Goal: Transaction & Acquisition: Purchase product/service

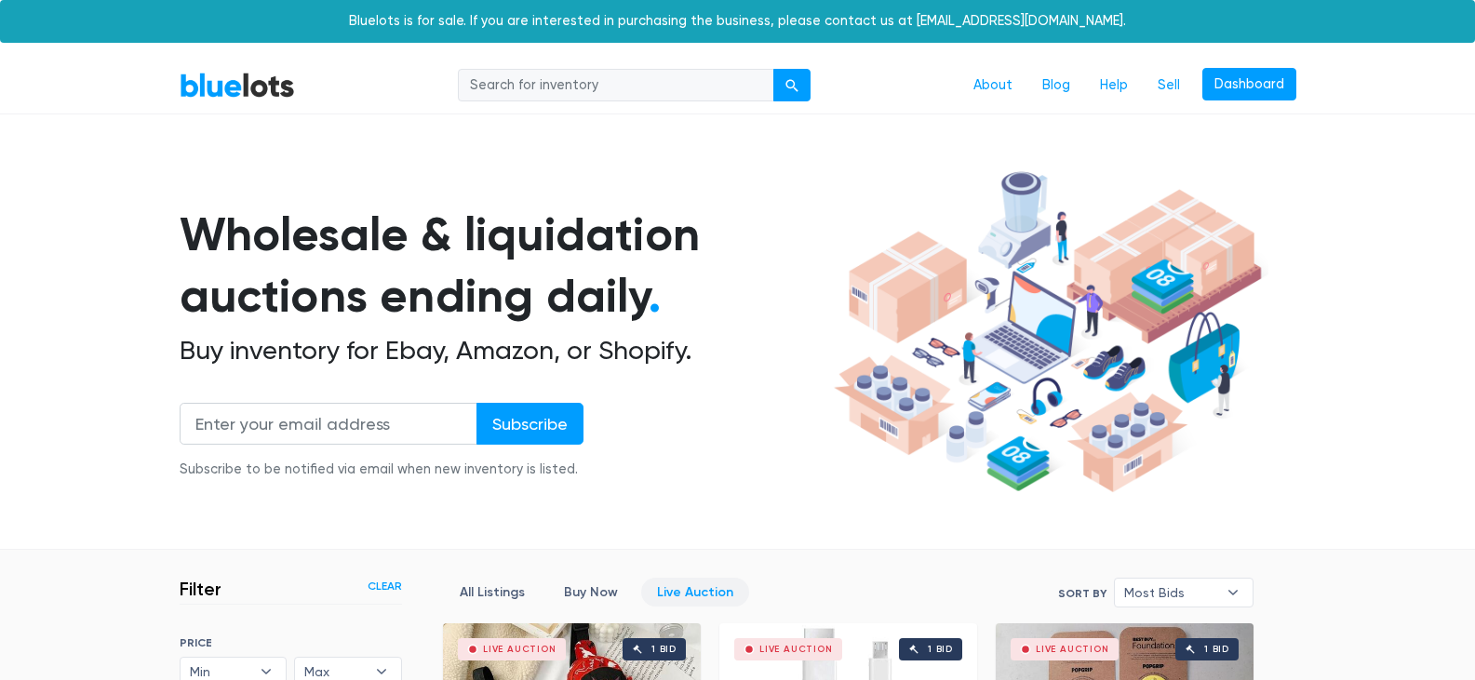
scroll to position [3144, 0]
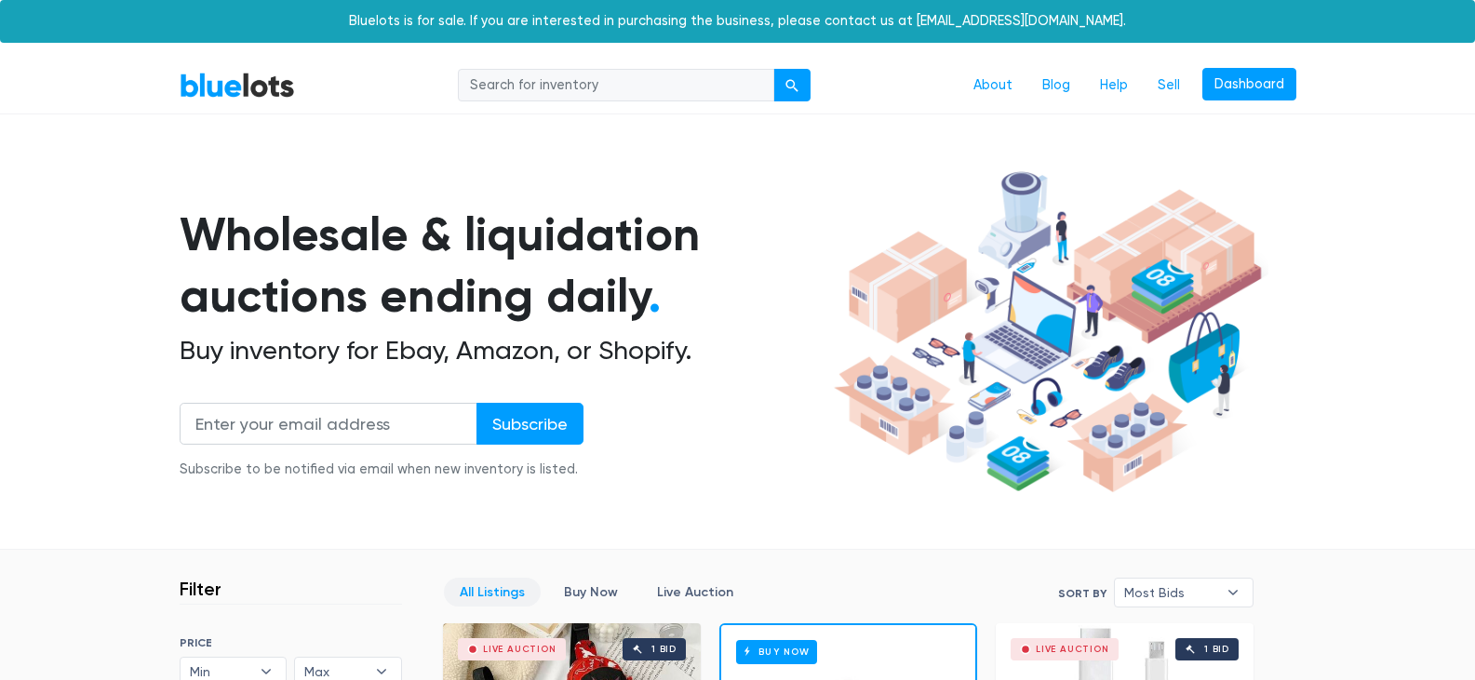
click at [592, 91] on input "search" at bounding box center [616, 86] width 316 height 34
type input "flowers"
click at [791, 88] on div "submit" at bounding box center [792, 85] width 13 height 13
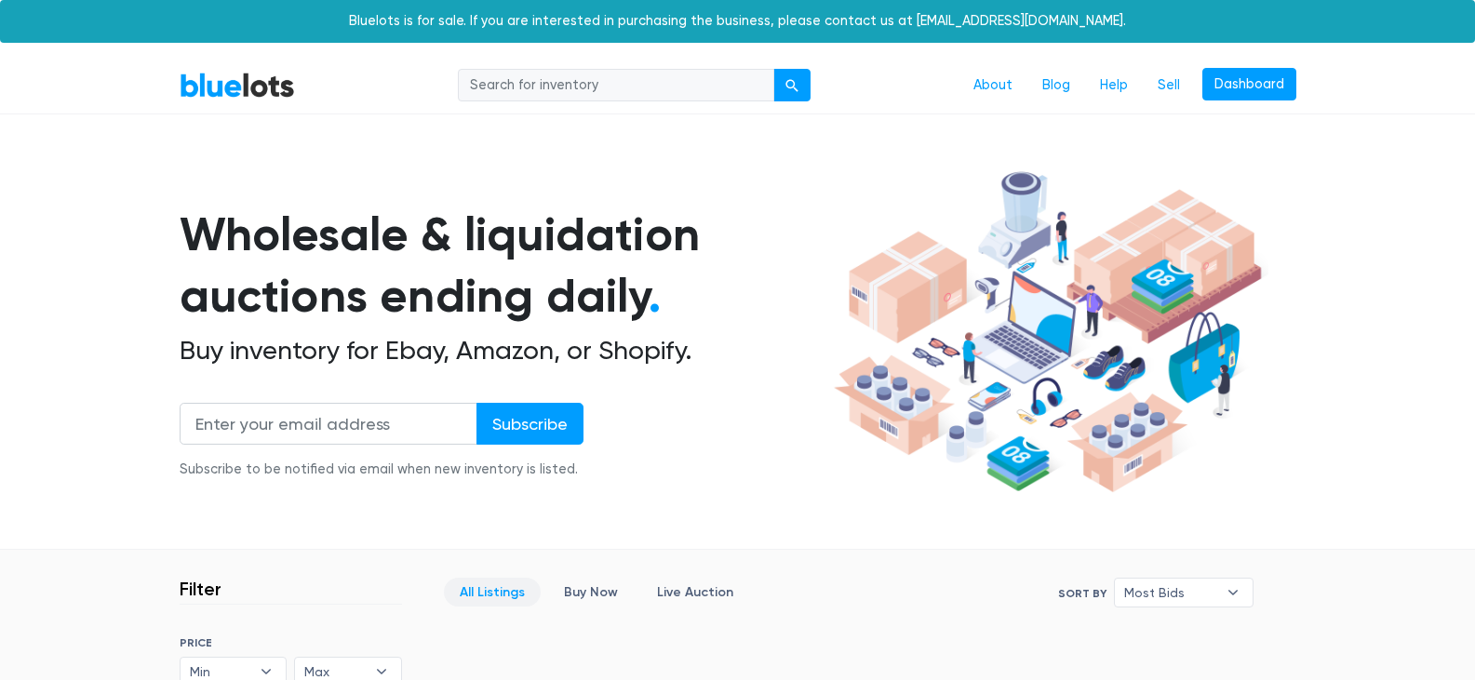
click at [686, 91] on input "search" at bounding box center [616, 86] width 316 height 34
type input "roses"
click at [792, 87] on div "submit" at bounding box center [792, 85] width 13 height 13
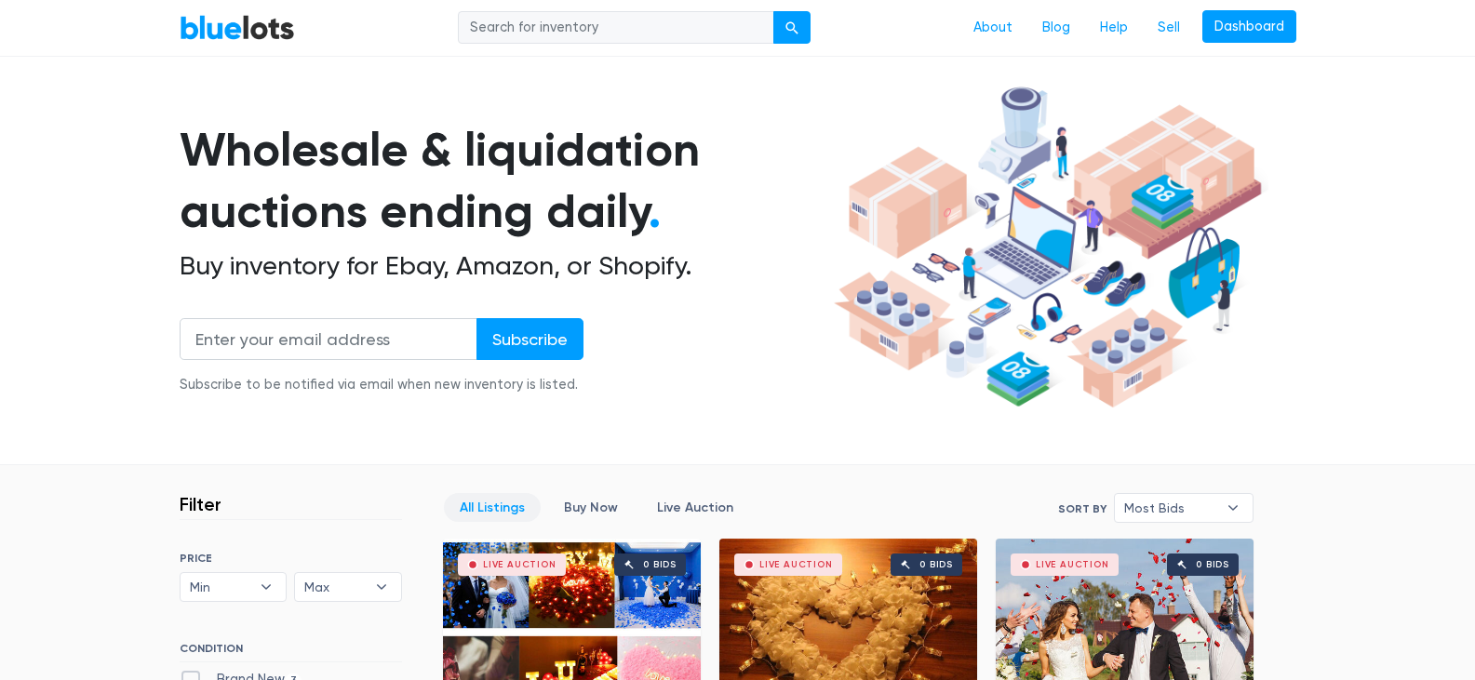
scroll to position [84, 0]
click at [630, 26] on input "search" at bounding box center [616, 28] width 316 height 34
type input "silk roses"
click at [789, 30] on div "submit" at bounding box center [792, 28] width 13 height 13
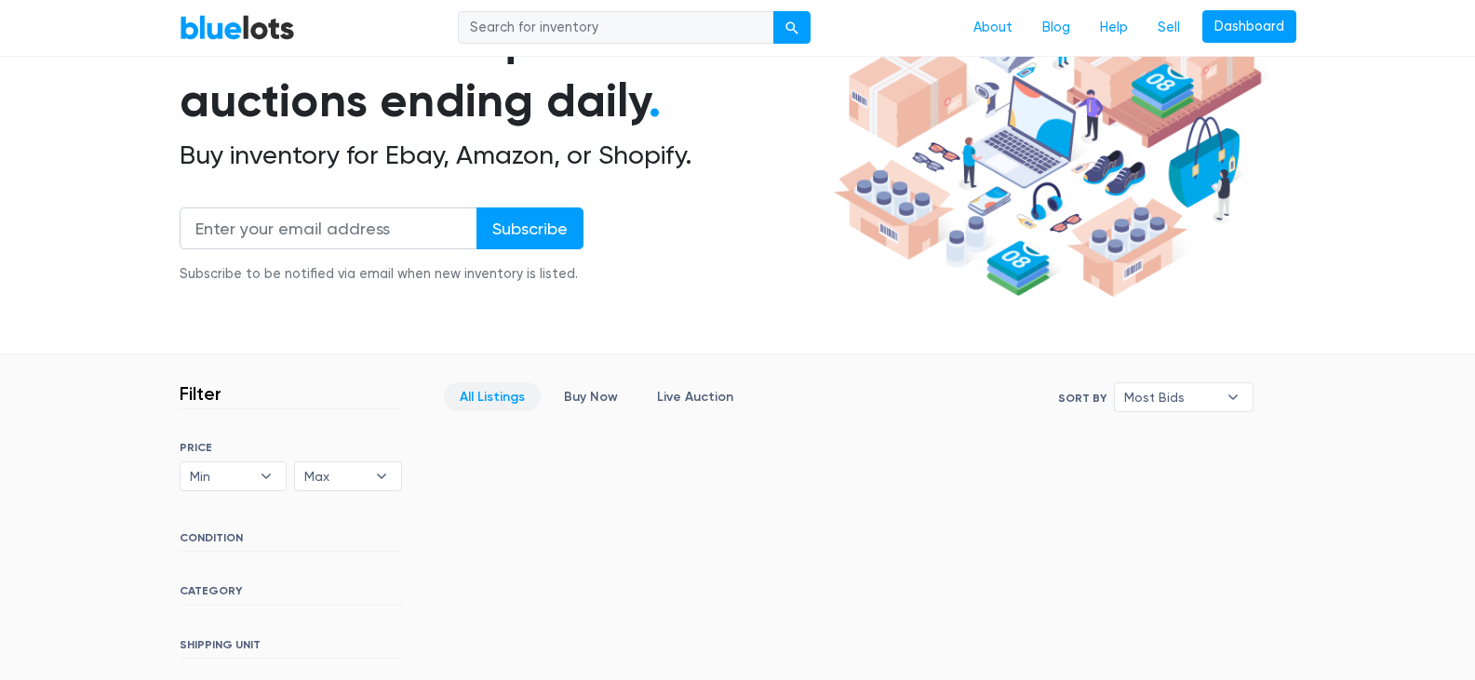
scroll to position [298, 0]
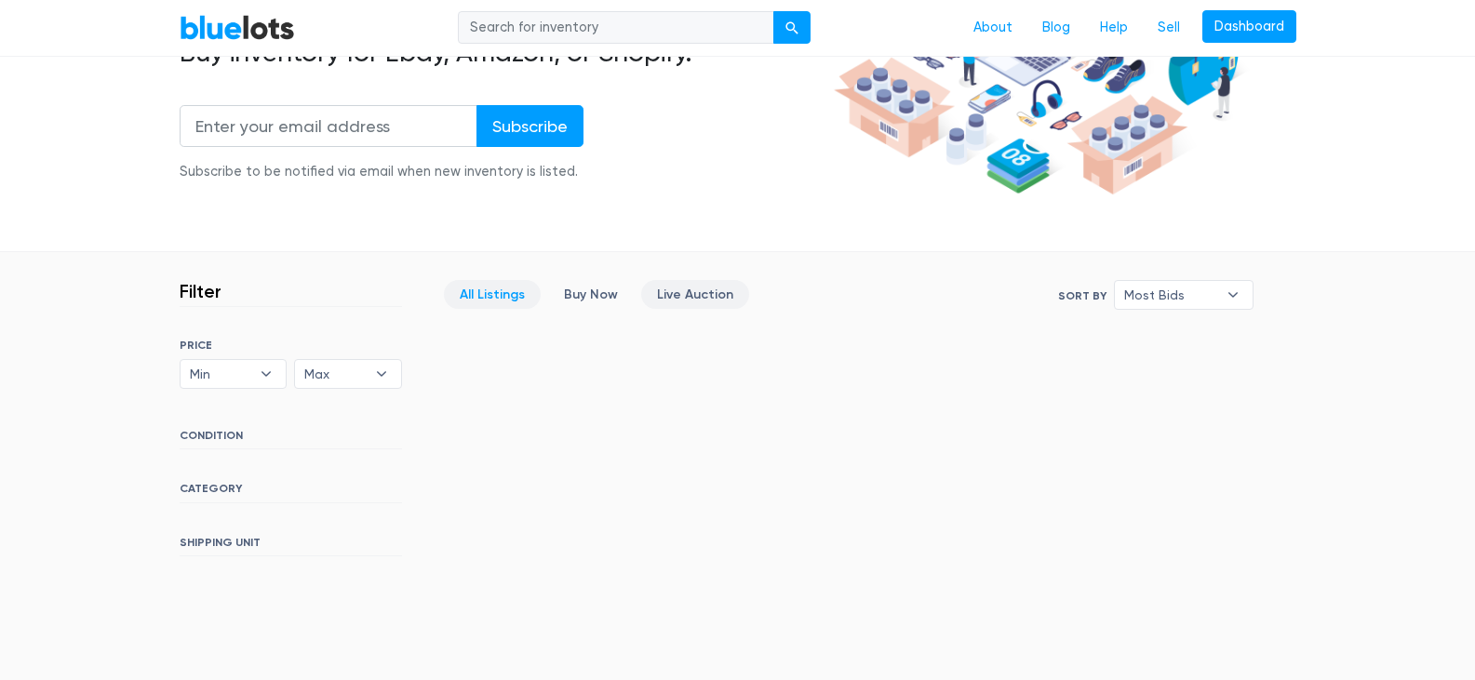
click at [690, 291] on link "Live Auction" at bounding box center [695, 294] width 108 height 29
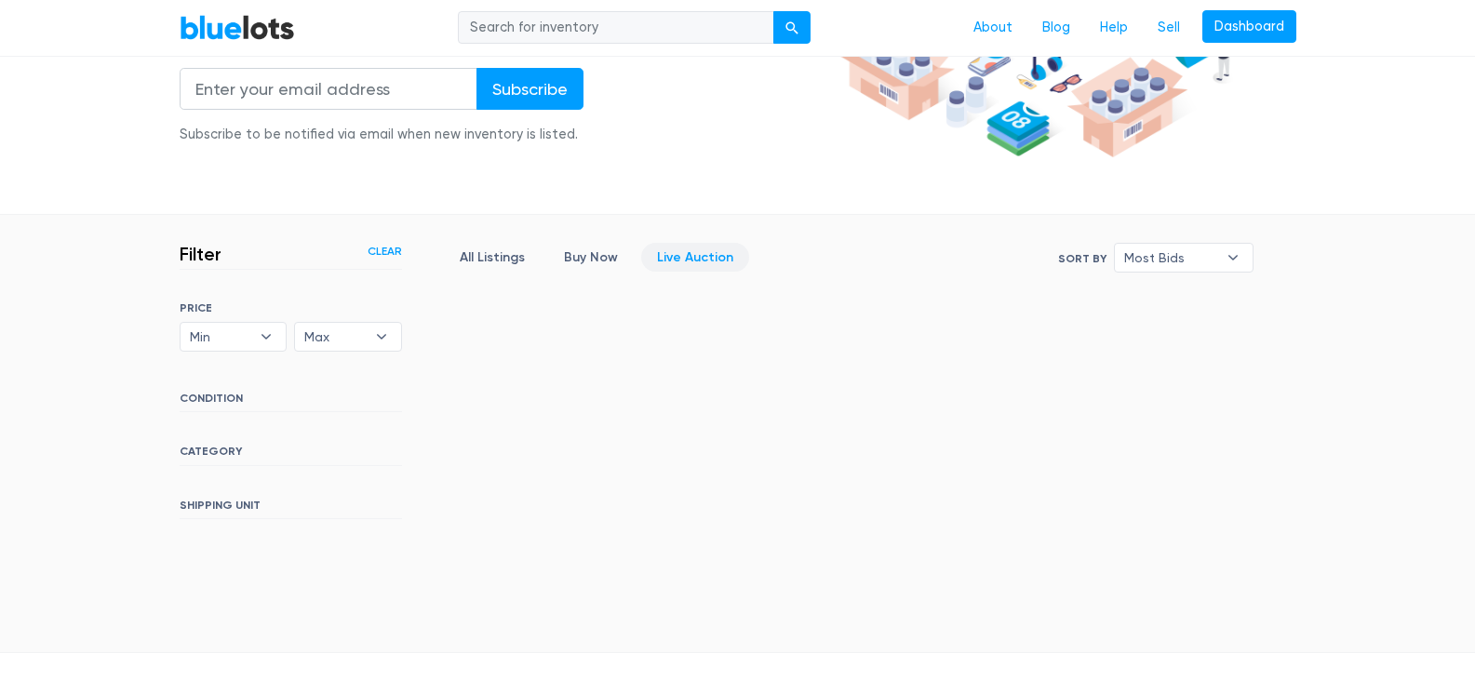
scroll to position [315, 0]
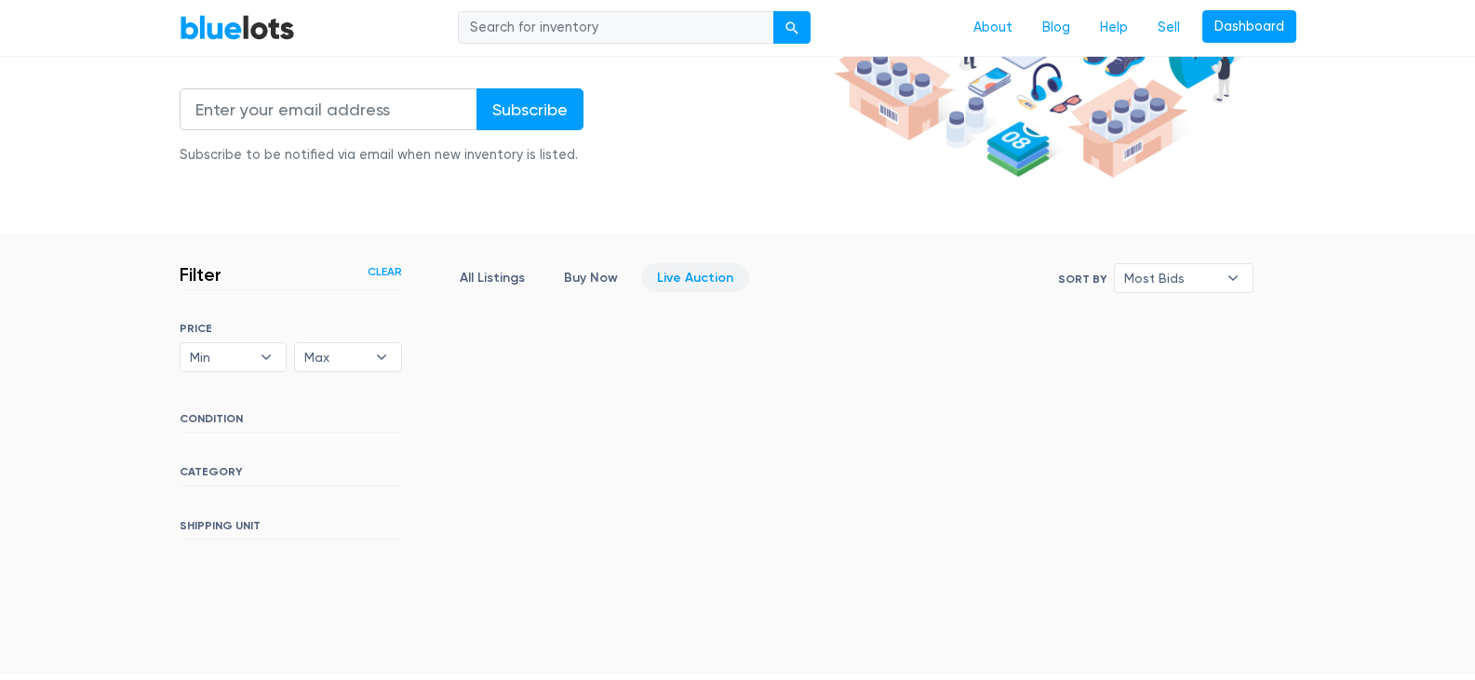
click at [232, 25] on link "BlueLots" at bounding box center [237, 27] width 115 height 27
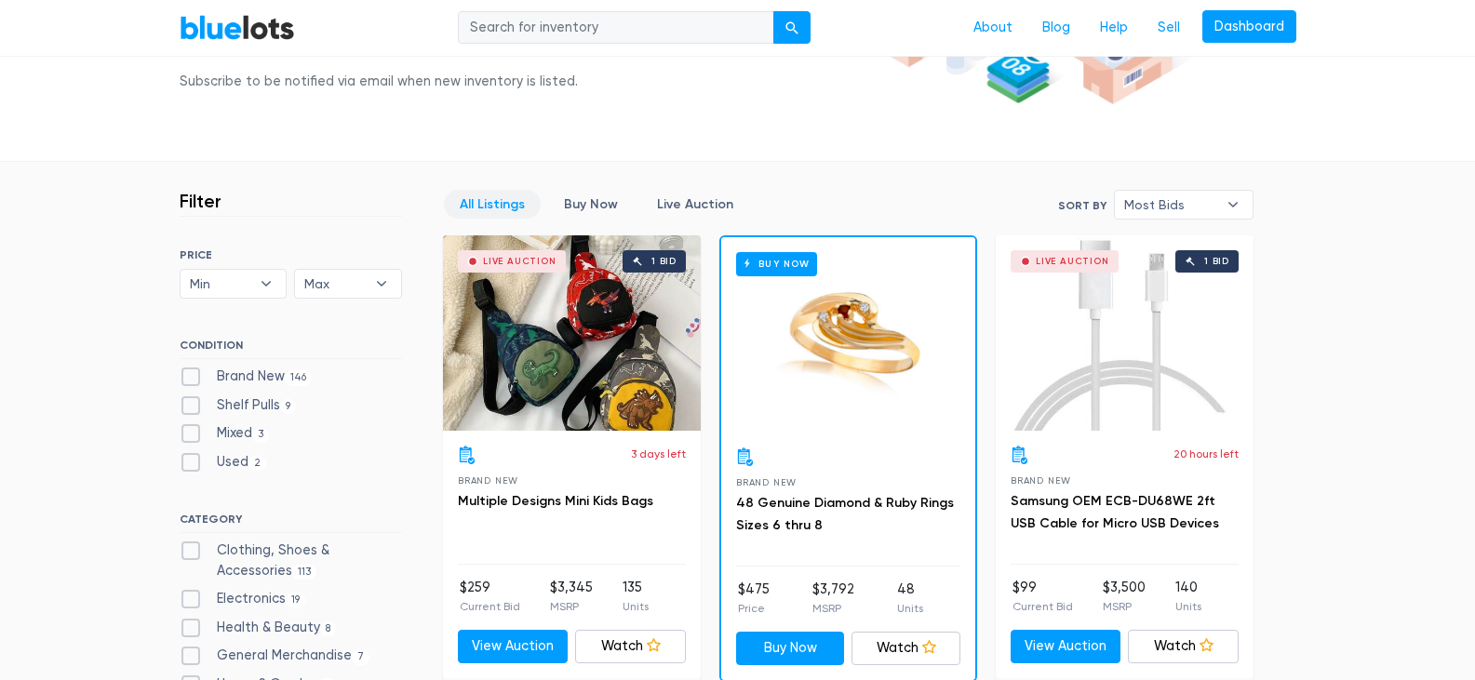
scroll to position [410, 0]
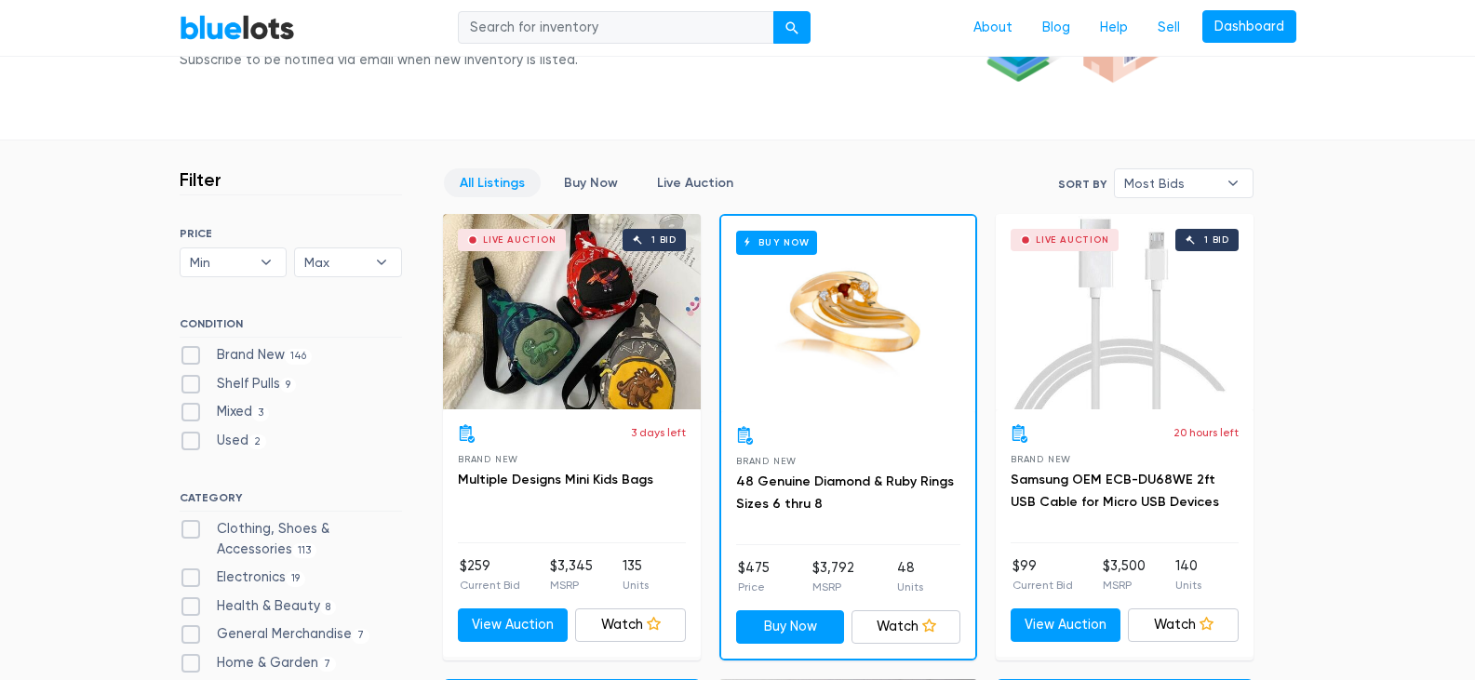
click at [187, 356] on label "Brand New 146" at bounding box center [246, 355] width 133 height 20
click at [187, 356] on New"] "Brand New 146" at bounding box center [186, 351] width 12 height 12
checkbox New"] "true"
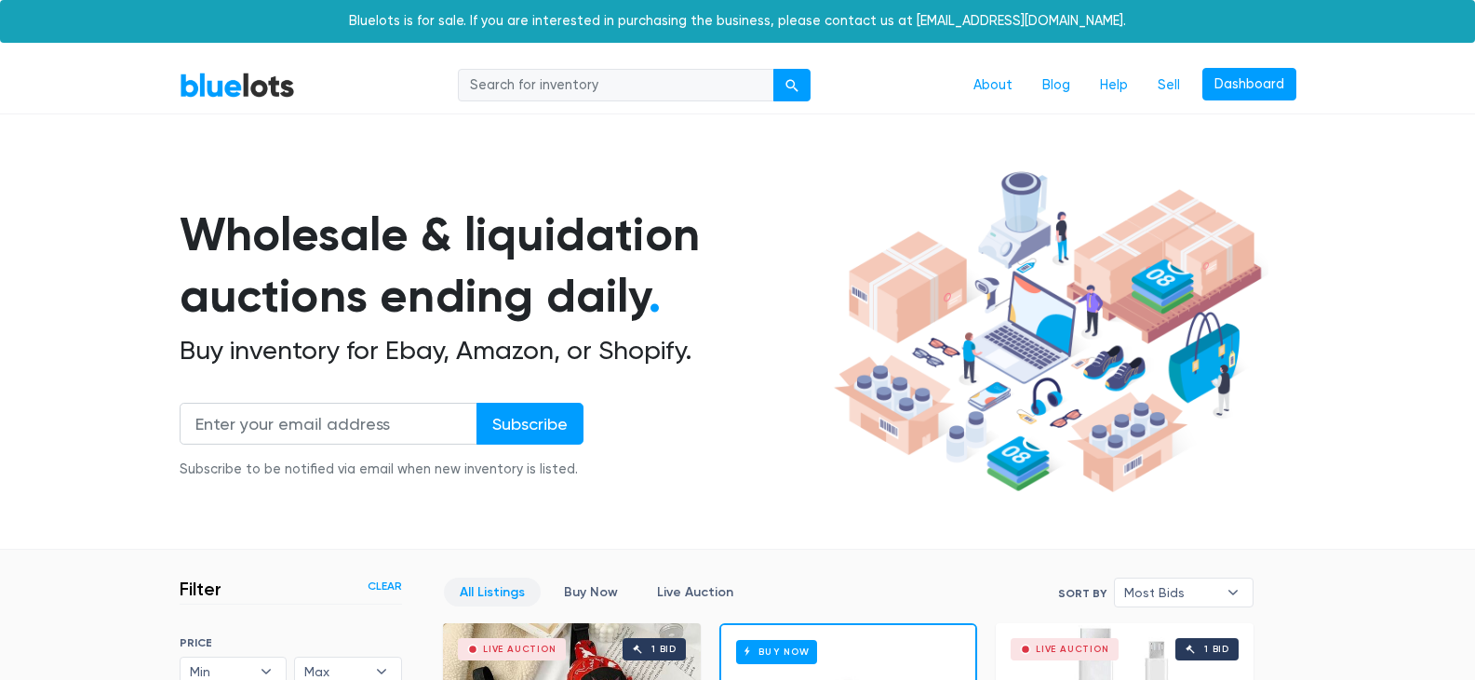
scroll to position [501, 0]
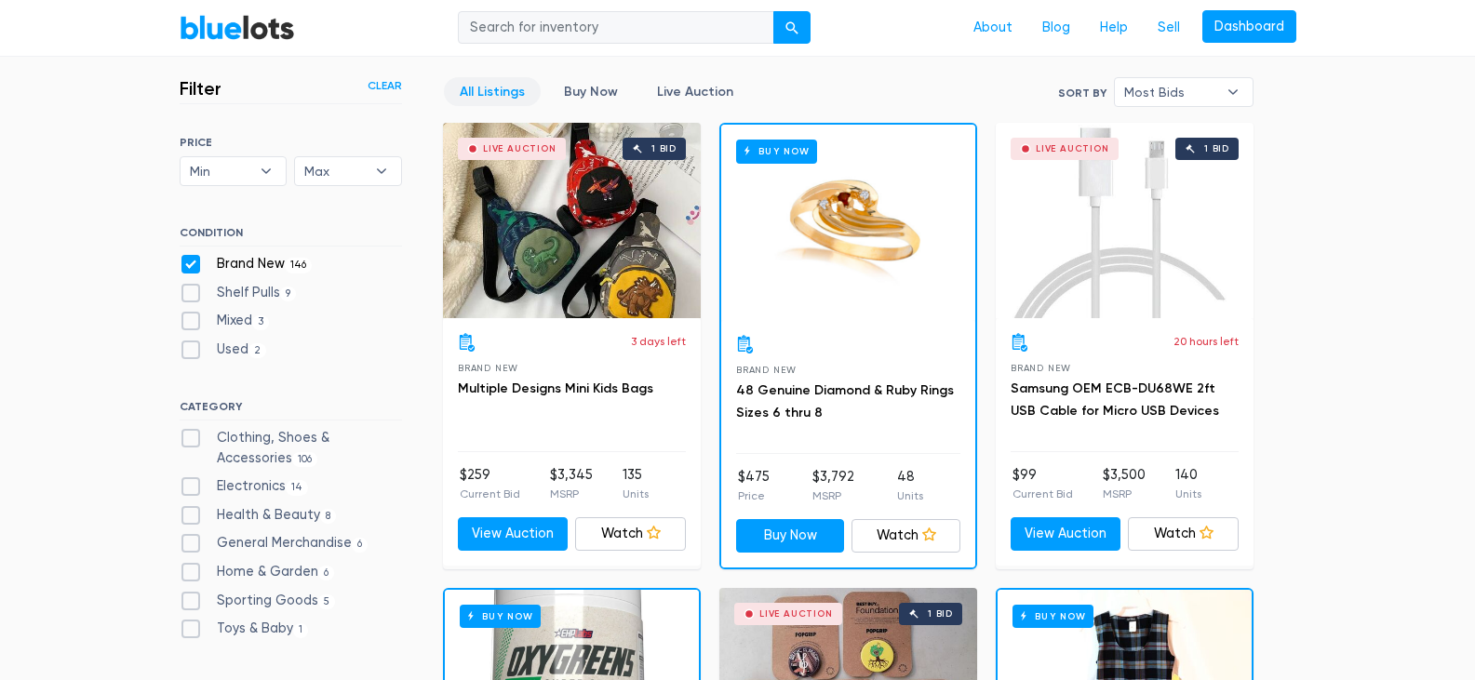
click at [188, 443] on label "Clothing, Shoes & Accessories 106" at bounding box center [291, 448] width 222 height 40
click at [188, 440] on Accessories"] "Clothing, Shoes & Accessories 106" at bounding box center [186, 434] width 12 height 12
checkbox Accessories"] "true"
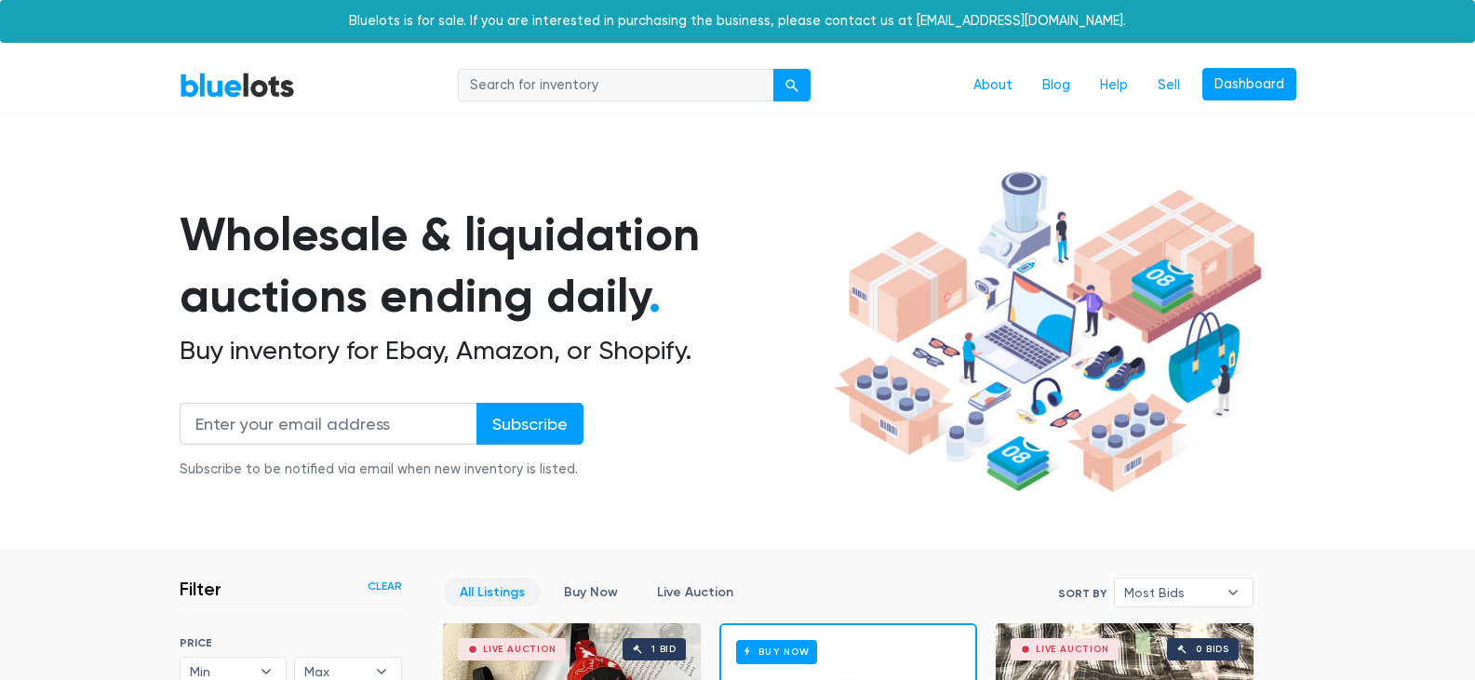
checkbox Merchandise"] "true"
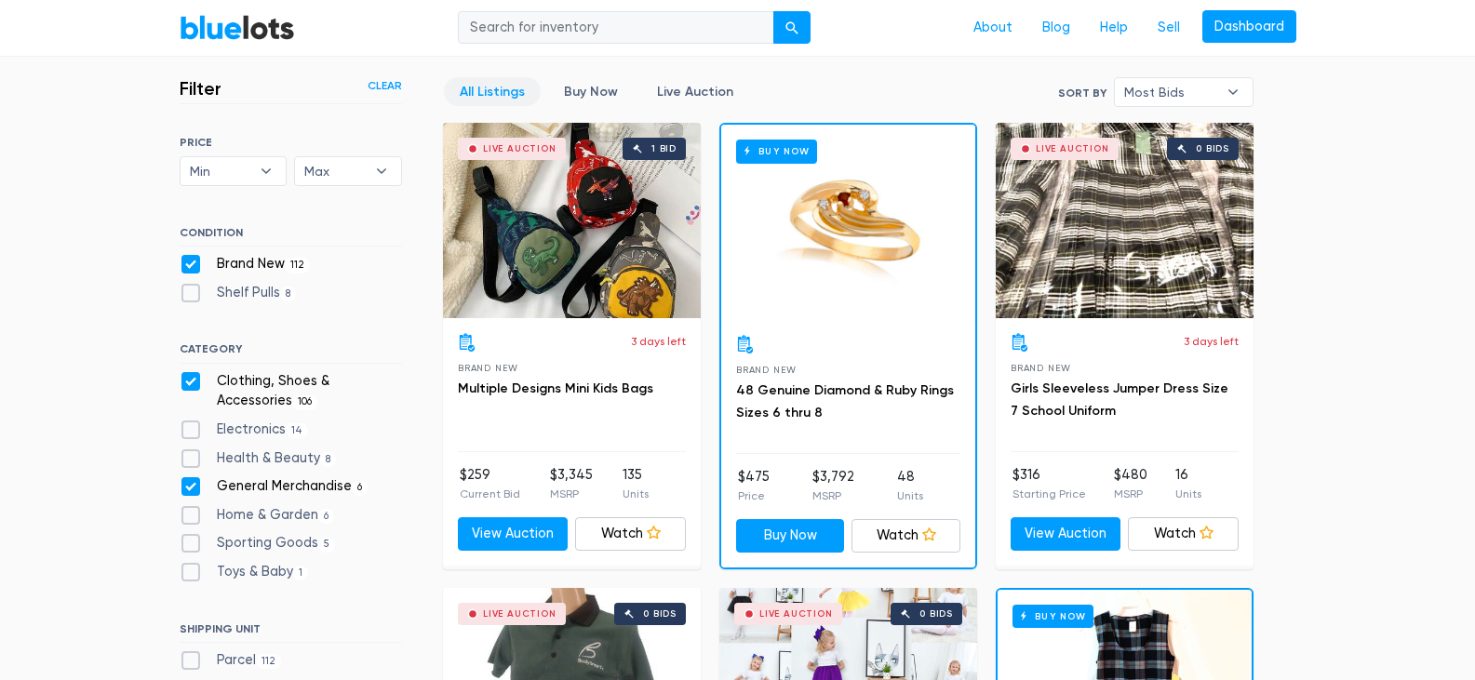
click at [188, 460] on label "Health & Beauty 8" at bounding box center [258, 459] width 157 height 20
click at [188, 460] on Beauty"] "Health & Beauty 8" at bounding box center [186, 455] width 12 height 12
checkbox Beauty"] "true"
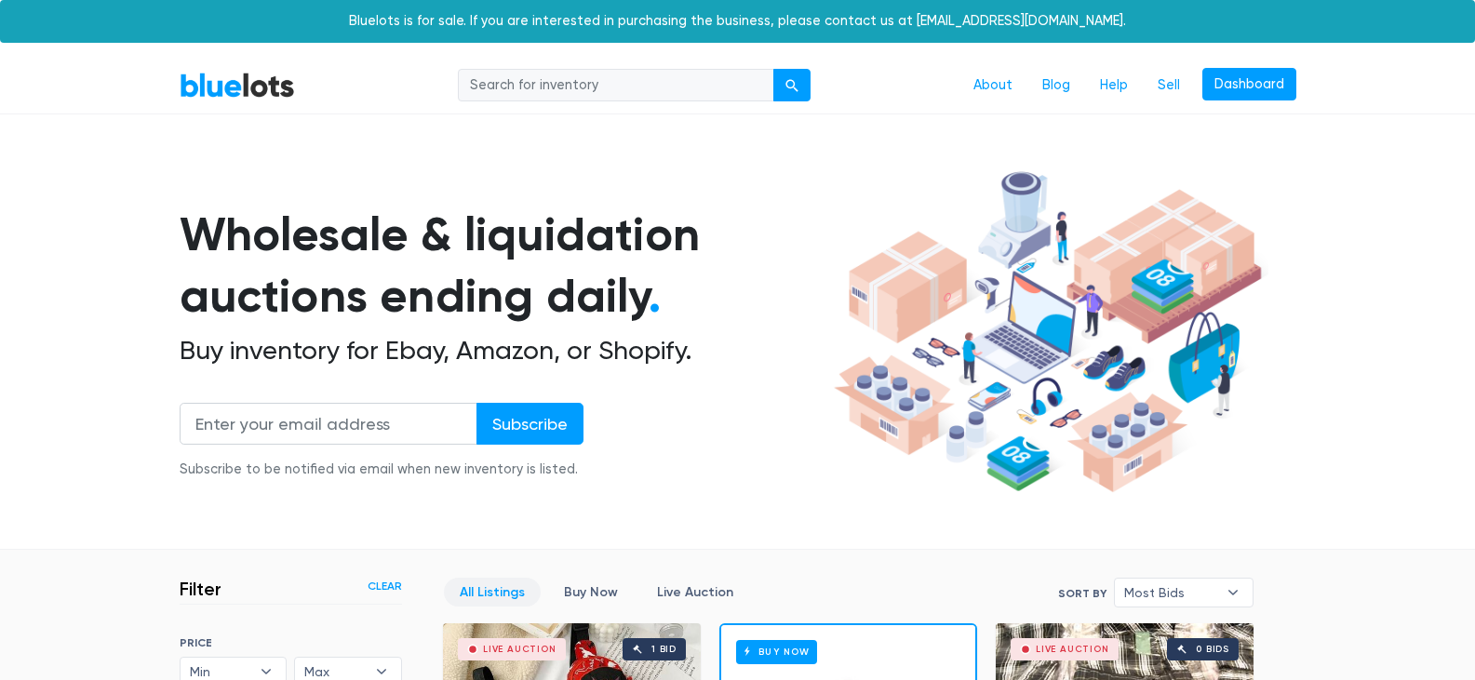
scroll to position [501, 0]
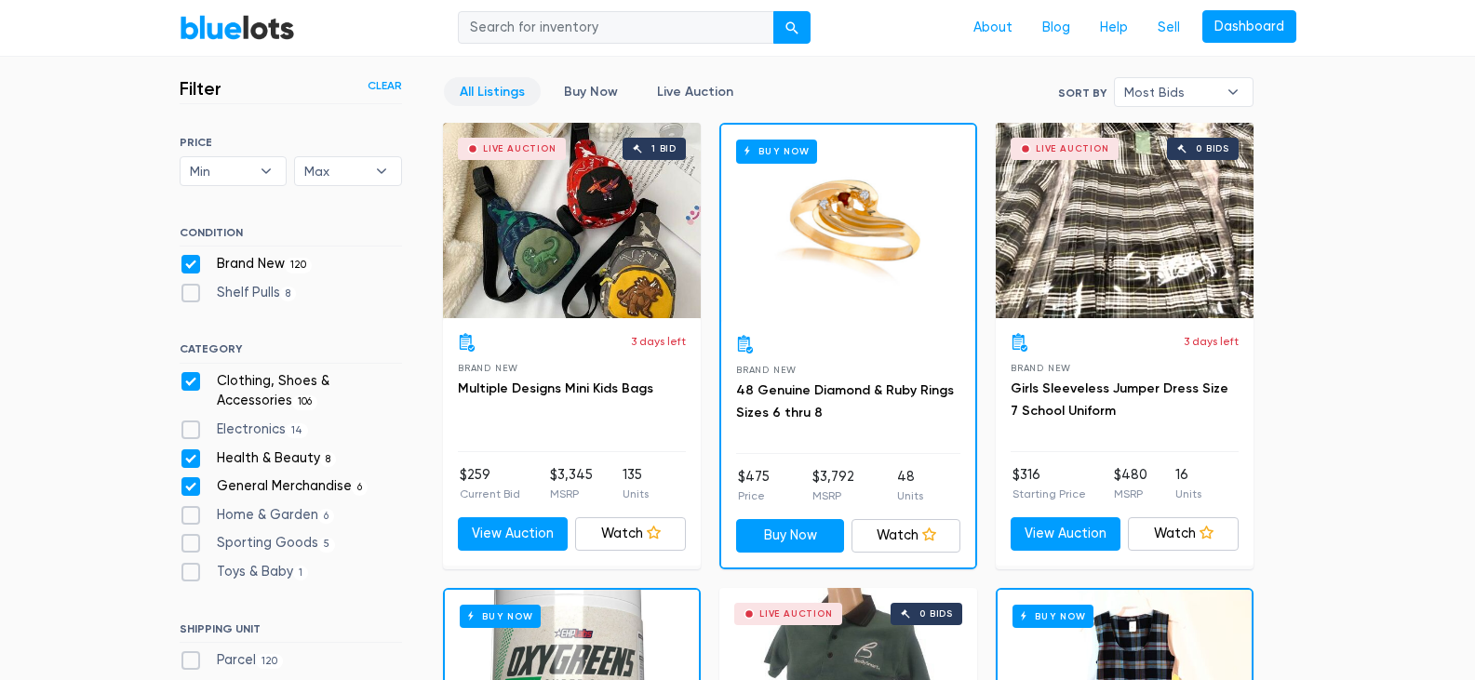
click at [189, 429] on label "Electronics 14" at bounding box center [244, 430] width 129 height 20
click at [189, 429] on input "Electronics 14" at bounding box center [186, 426] width 12 height 12
checkbox input "true"
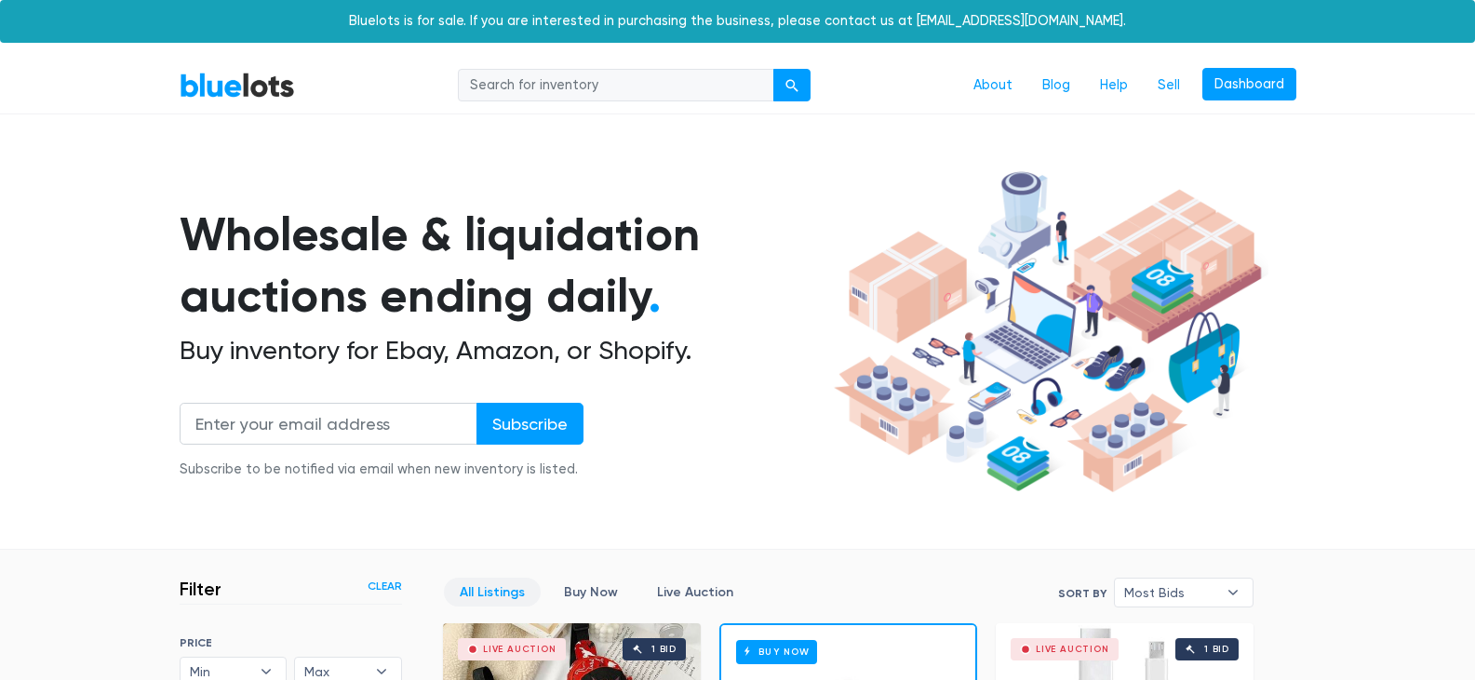
scroll to position [501, 0]
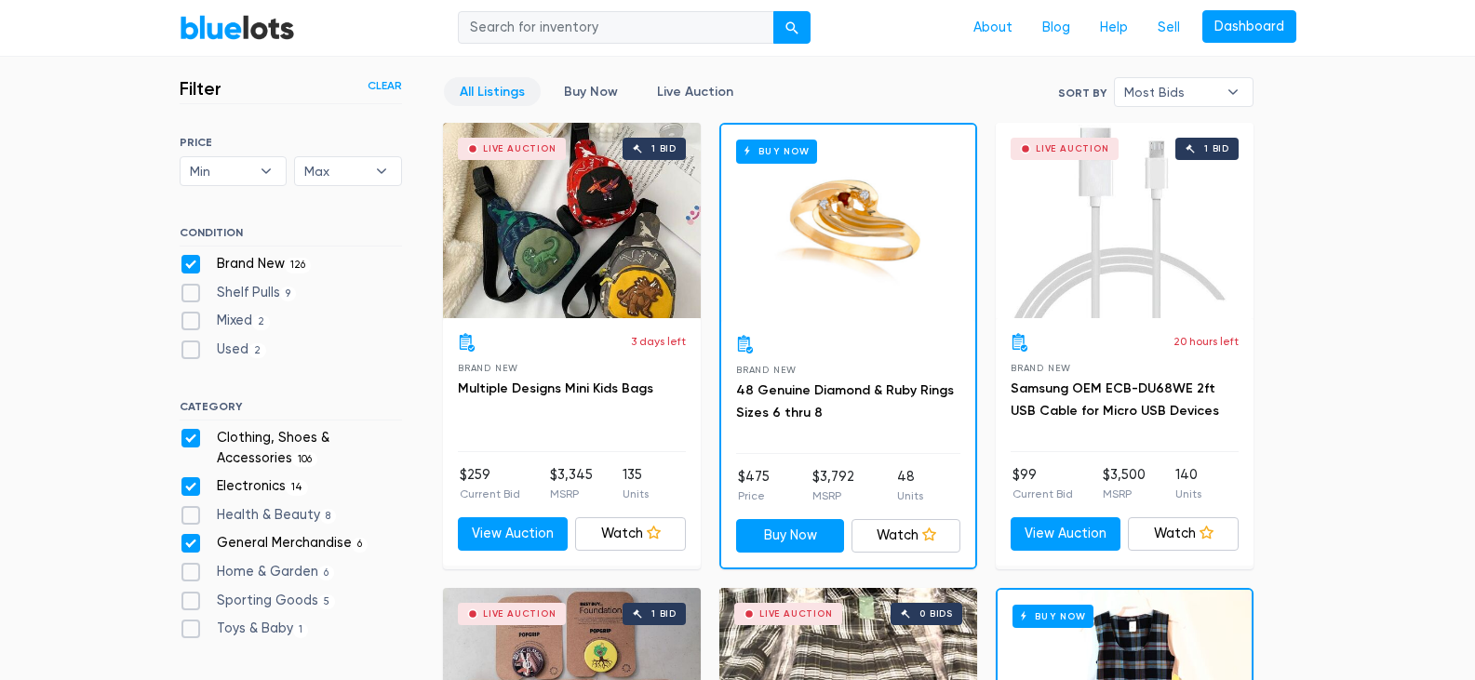
click at [190, 515] on label "Health & Beauty 8" at bounding box center [258, 515] width 157 height 20
click at [190, 515] on Beauty"] "Health & Beauty 8" at bounding box center [186, 511] width 12 height 12
checkbox Beauty"] "true"
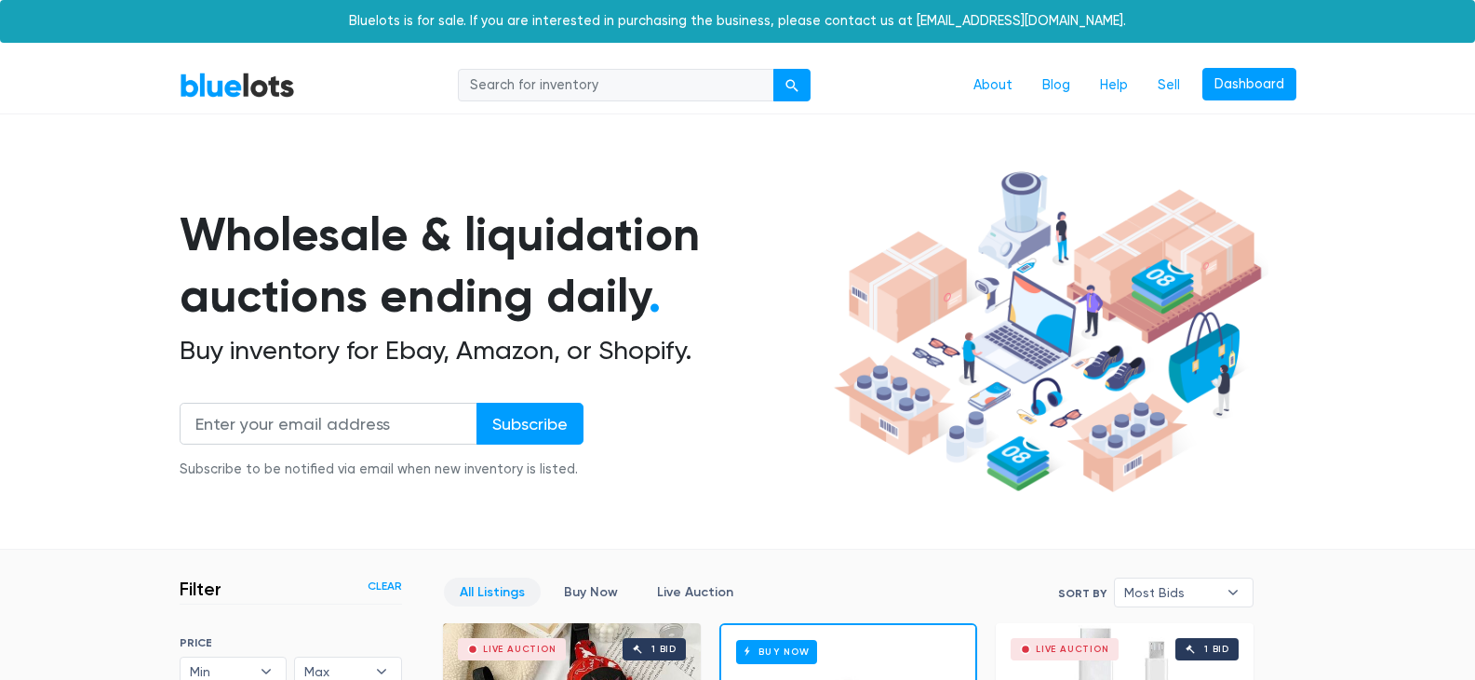
checkbox Garden"] "true"
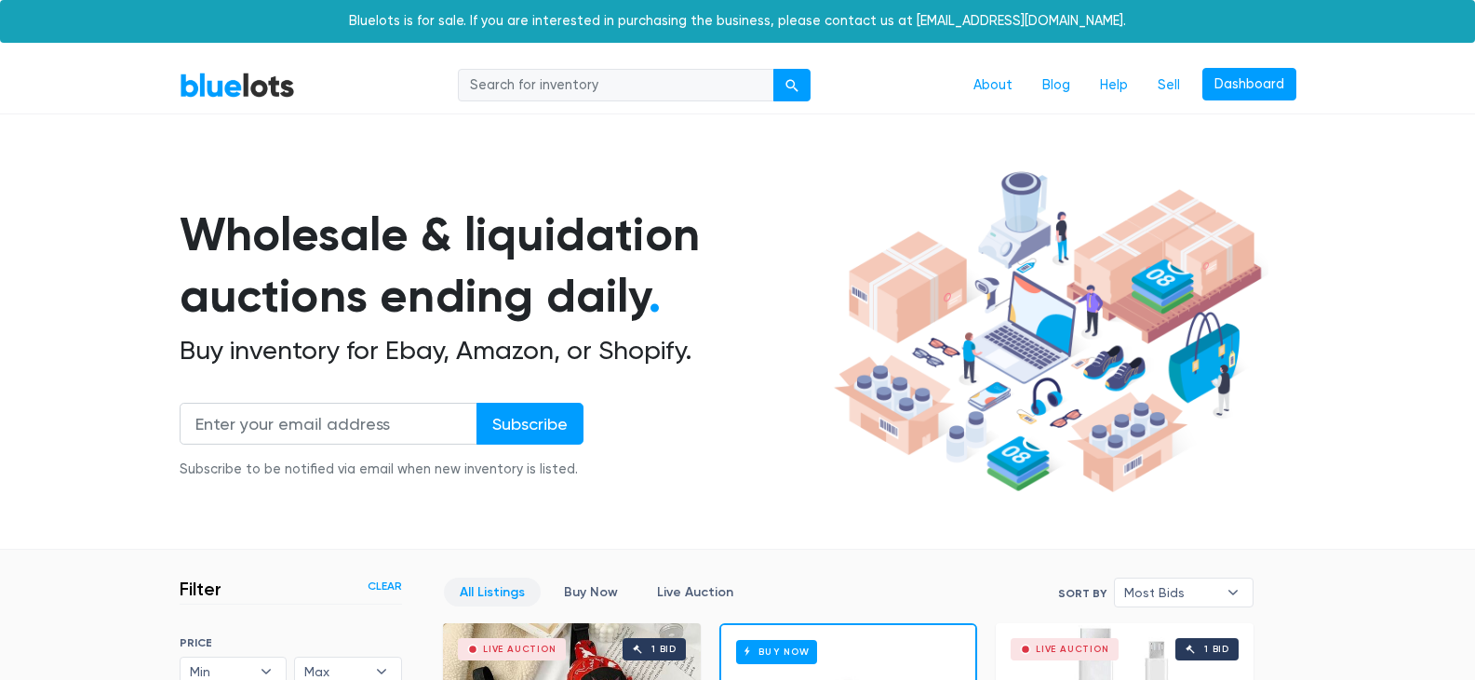
checkbox Goods"] "true"
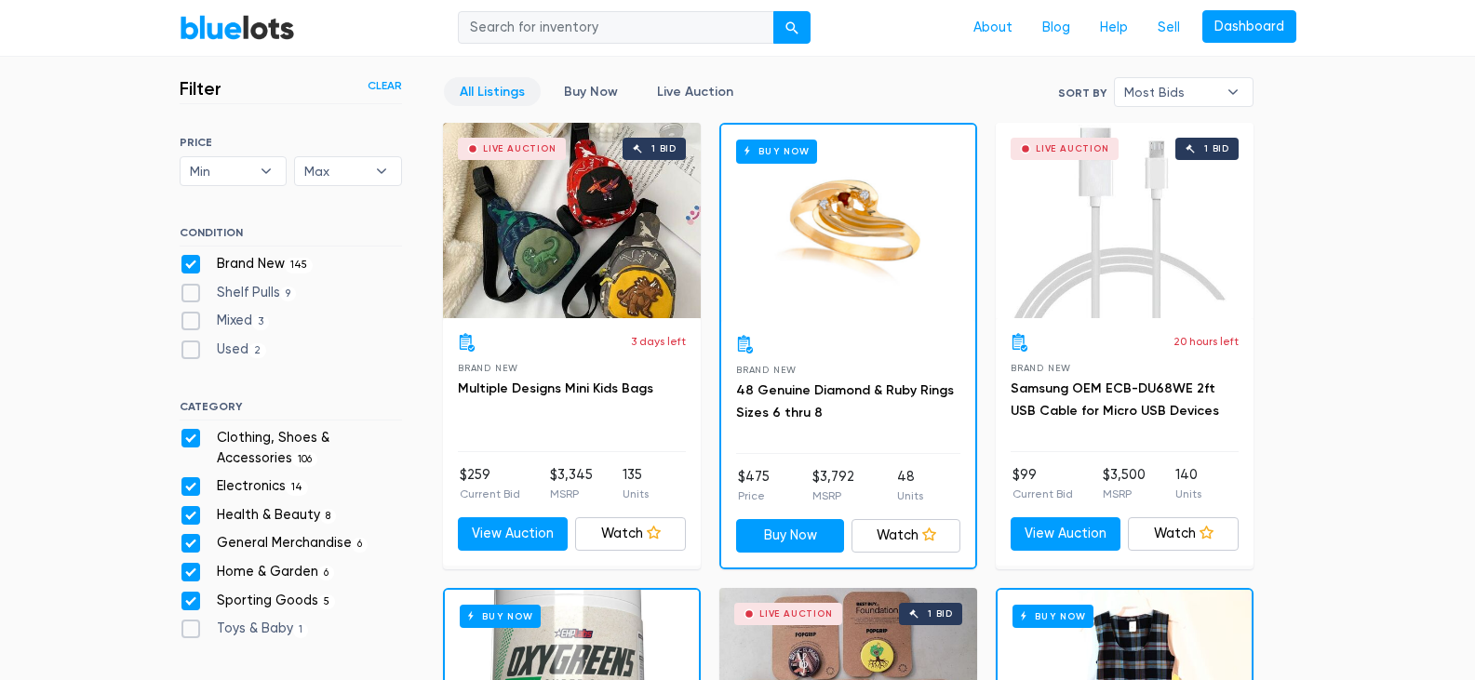
click at [190, 627] on label "Toys & Baby 1" at bounding box center [244, 629] width 129 height 20
click at [190, 627] on Baby"] "Toys & Baby 1" at bounding box center [186, 625] width 12 height 12
checkbox Baby"] "true"
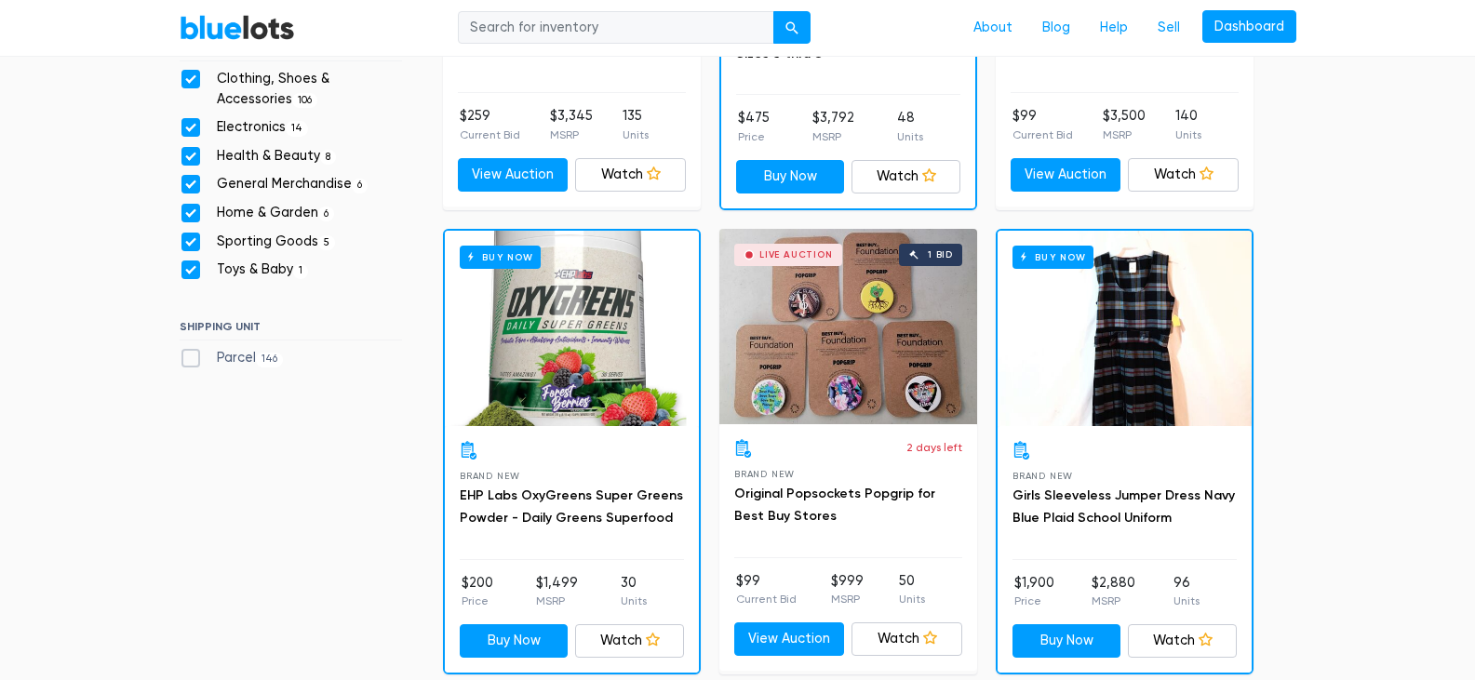
scroll to position [873, 0]
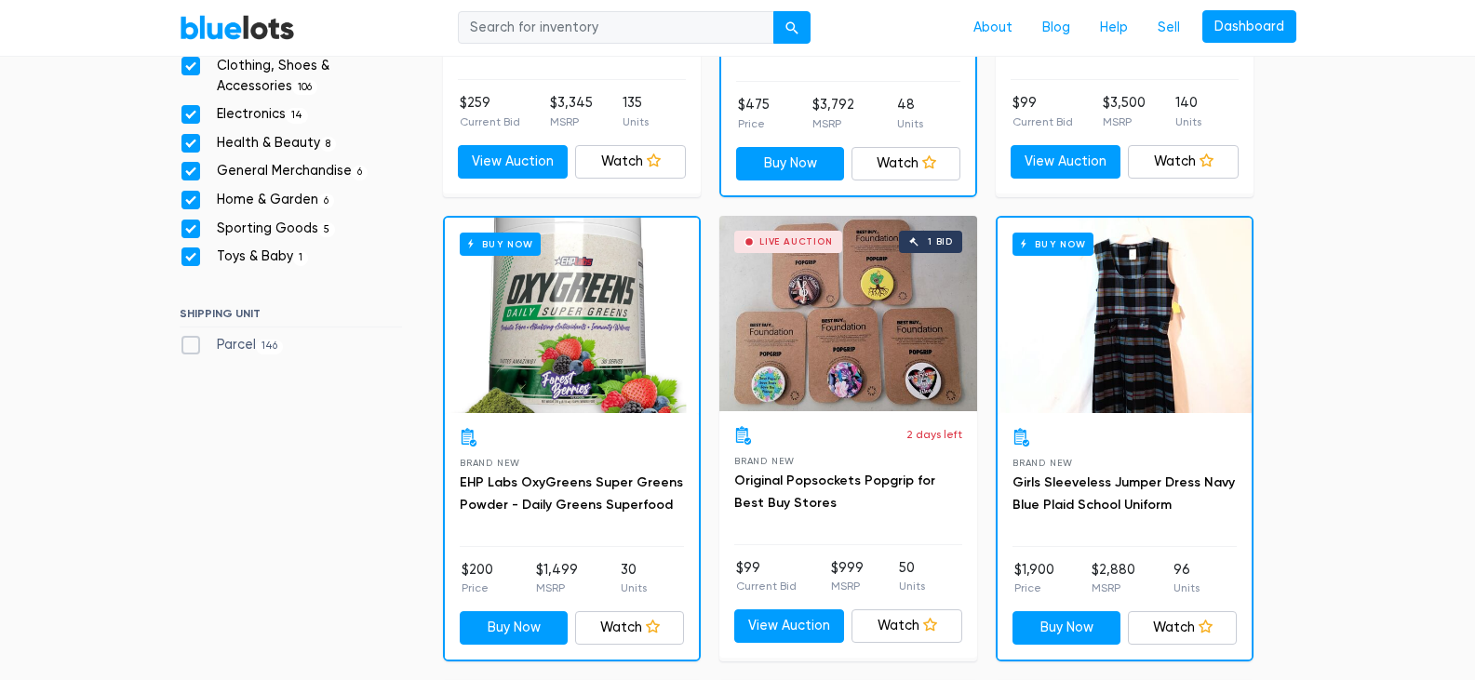
click at [194, 342] on label "Parcel 146" at bounding box center [232, 345] width 104 height 20
click at [192, 342] on input "Parcel 146" at bounding box center [186, 341] width 12 height 12
checkbox input "true"
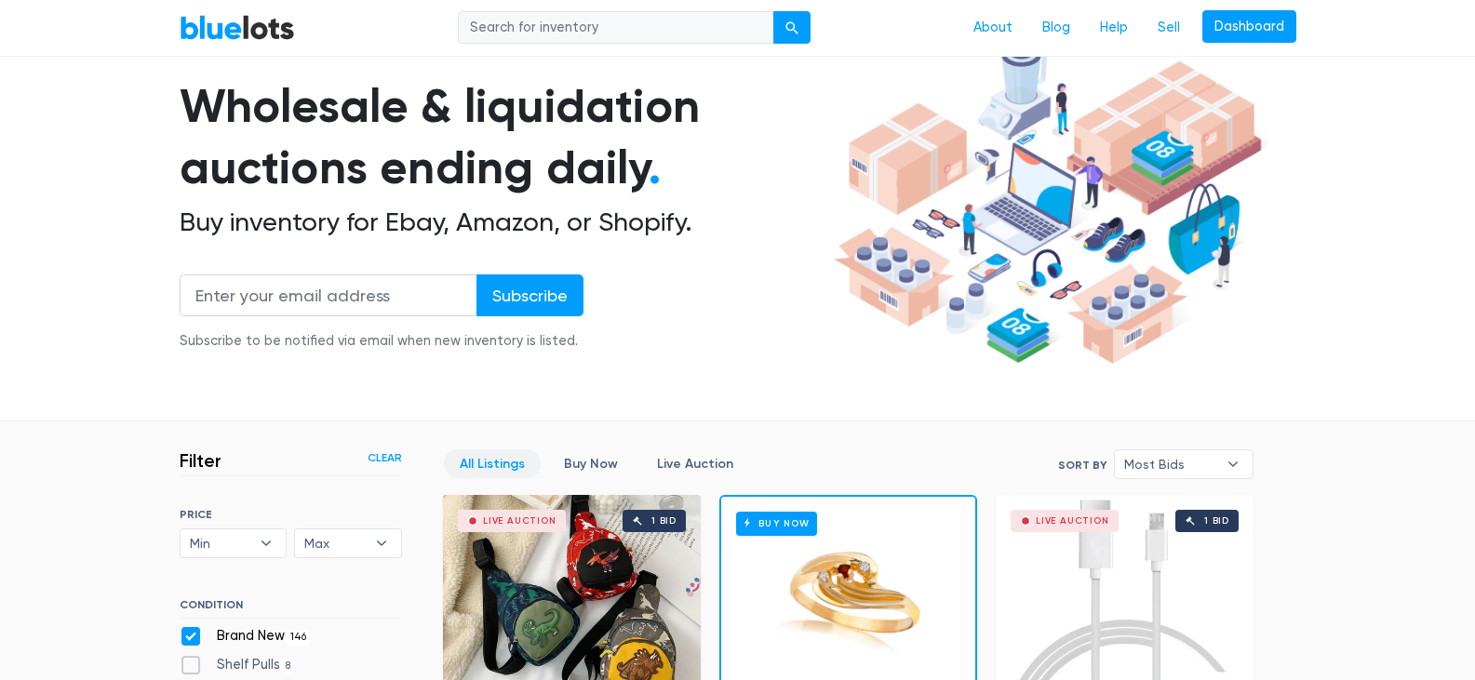
scroll to position [91, 0]
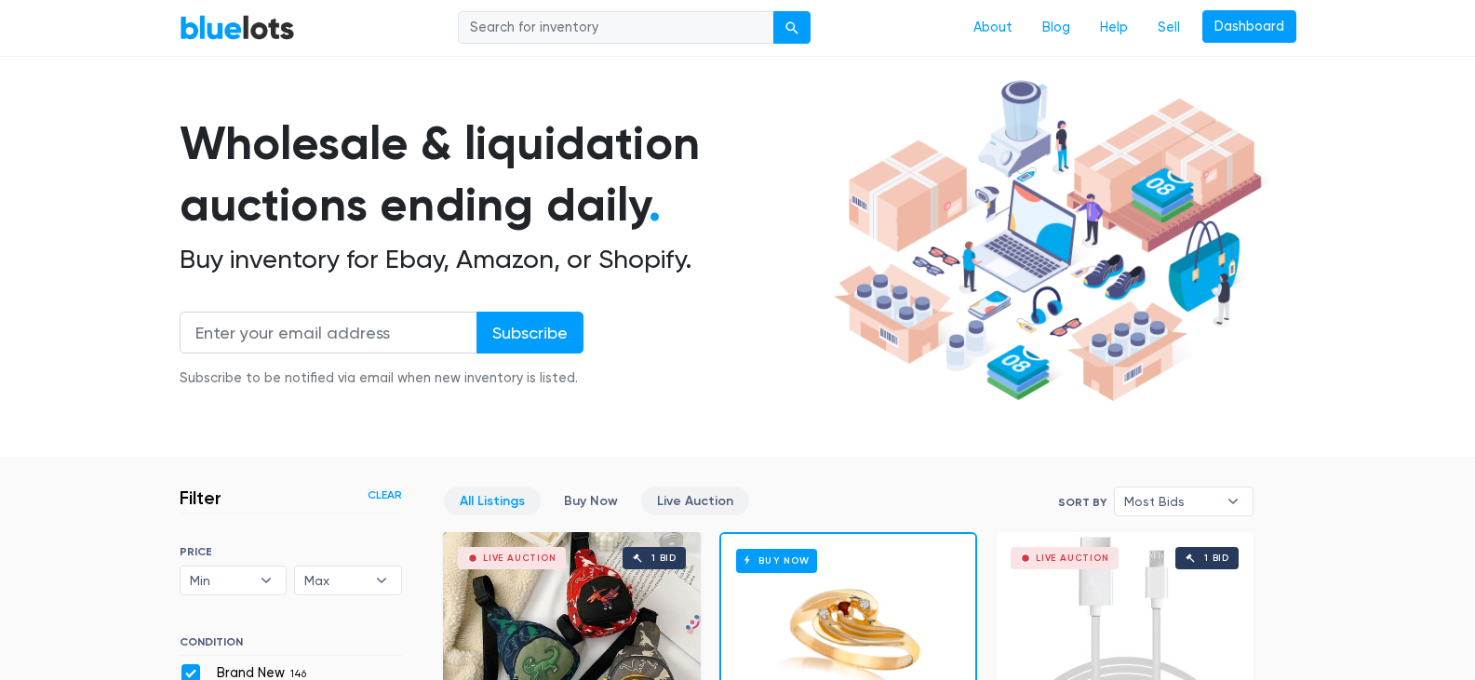
click at [676, 503] on link "Live Auction" at bounding box center [695, 501] width 108 height 29
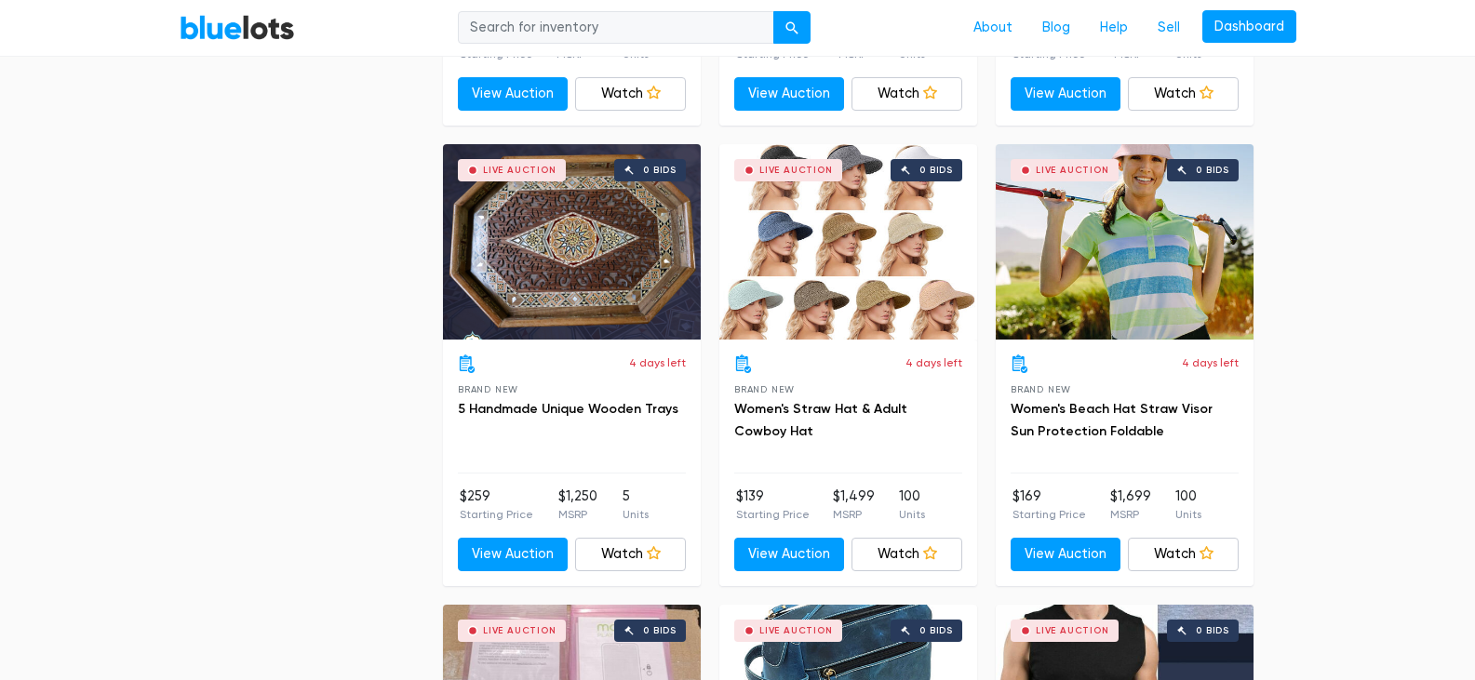
scroll to position [3814, 0]
